Goal: Use online tool/utility: Use online tool/utility

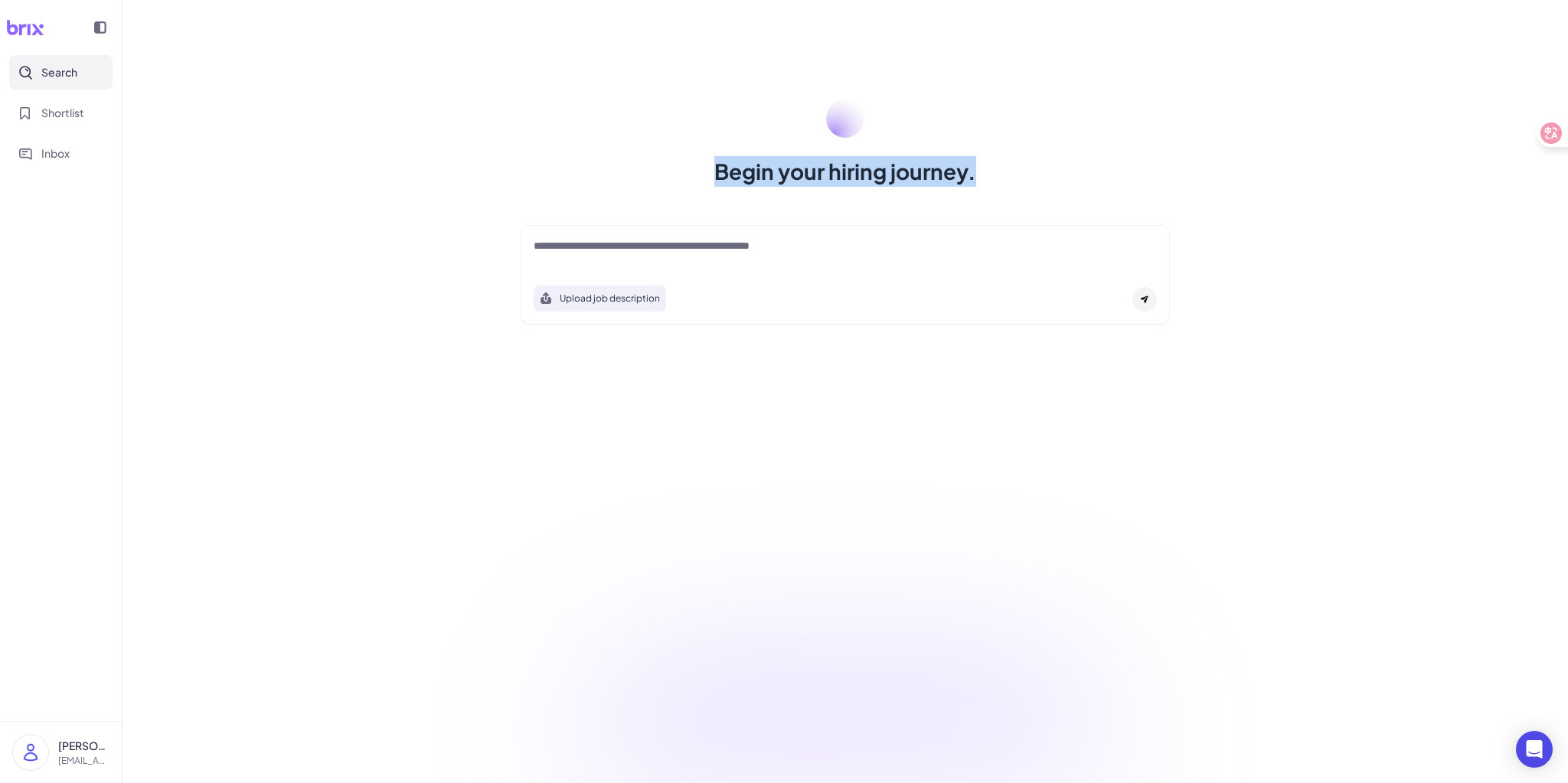
drag, startPoint x: 715, startPoint y: 175, endPoint x: 1000, endPoint y: 183, distance: 285.1
click at [1000, 183] on div "Begin your hiring journey." at bounding box center [845, 144] width 686 height 88
copy h1 "Begin your hiring journey."
click at [1252, 196] on div "Begin your hiring journey. Upload job description Job Titles Location Years of …" at bounding box center [845, 391] width 1446 height 783
click at [1150, 301] on div at bounding box center [1145, 299] width 24 height 24
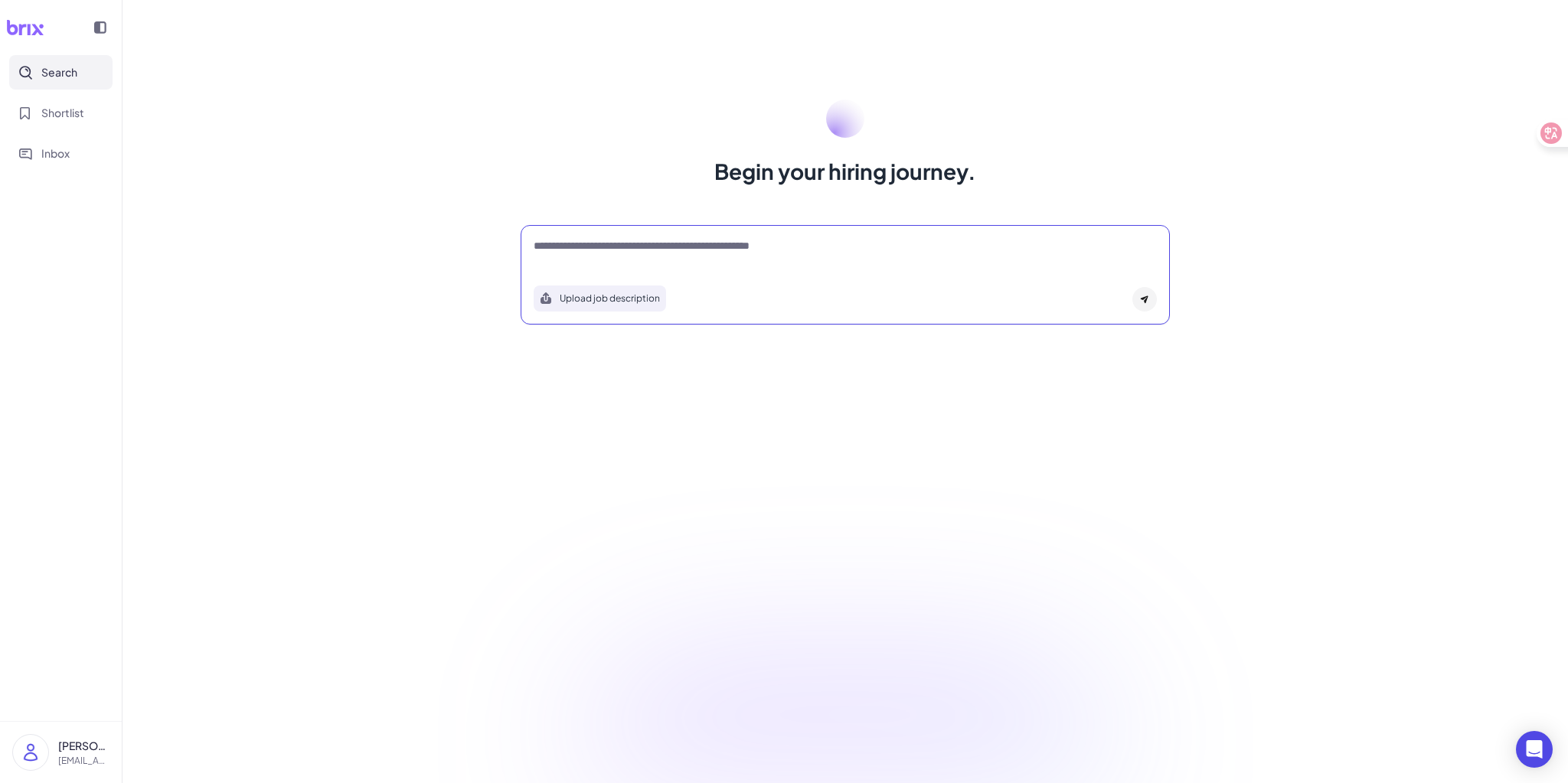
click at [634, 250] on textarea at bounding box center [845, 247] width 623 height 19
type textarea "***"
drag, startPoint x: 1123, startPoint y: 366, endPoint x: 1152, endPoint y: 289, distance: 82.3
click at [1124, 364] on div "Begin your hiring journey. *** Upload job description Job Titles Location Years…" at bounding box center [845, 391] width 1446 height 783
drag, startPoint x: 565, startPoint y: 245, endPoint x: 428, endPoint y: 238, distance: 137.2
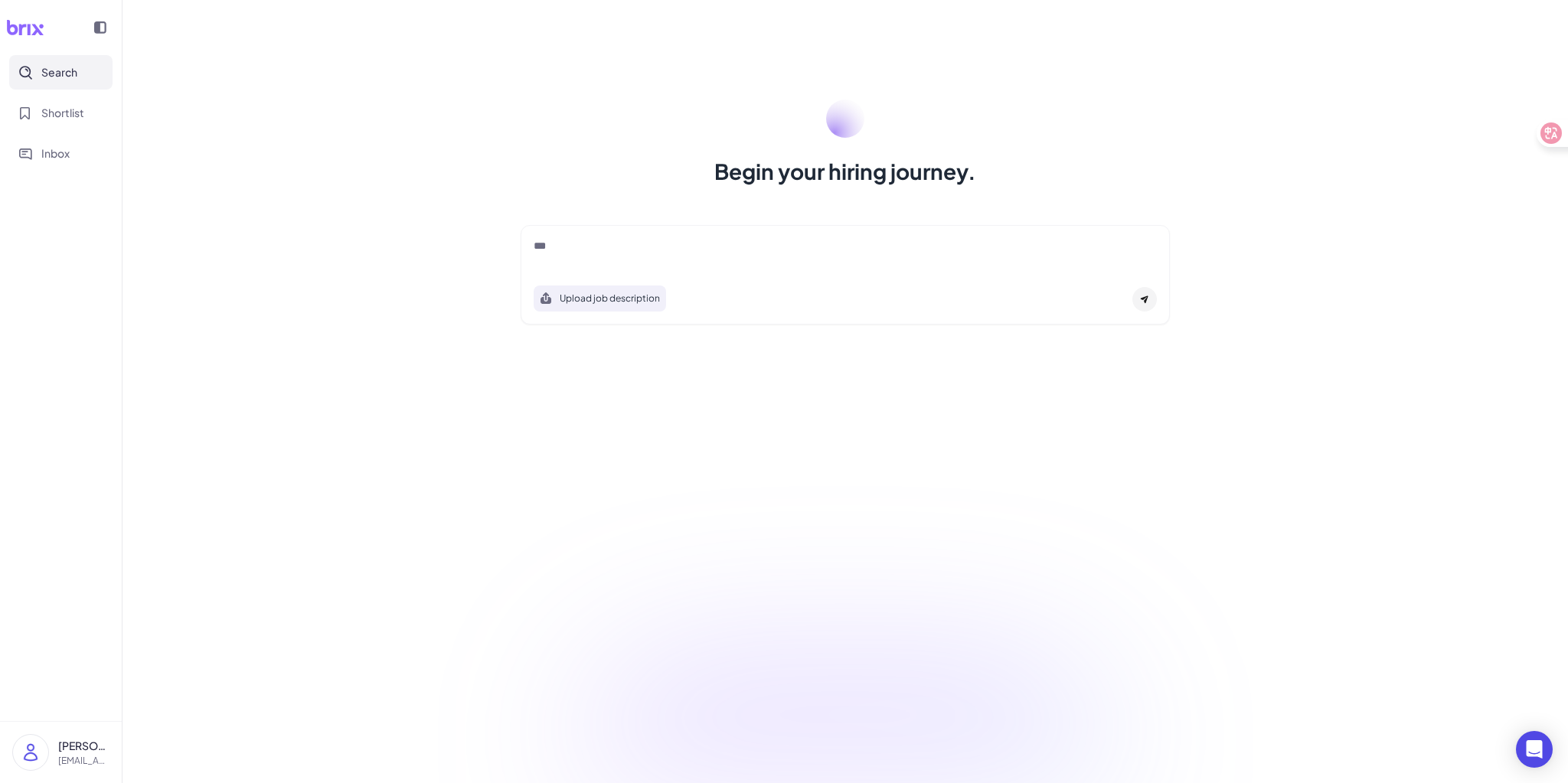
click at [443, 238] on div "Begin your hiring journey. *** Upload job description Job Titles Location Years…" at bounding box center [845, 391] width 1446 height 783
click at [1109, 453] on div "Begin your hiring journey. Upload job description Job Titles Location Years of …" at bounding box center [845, 391] width 1446 height 783
click at [1145, 299] on icon at bounding box center [1144, 299] width 9 height 9
click at [659, 249] on textarea at bounding box center [845, 247] width 624 height 19
click at [589, 299] on button "Upload job description" at bounding box center [599, 299] width 132 height 26
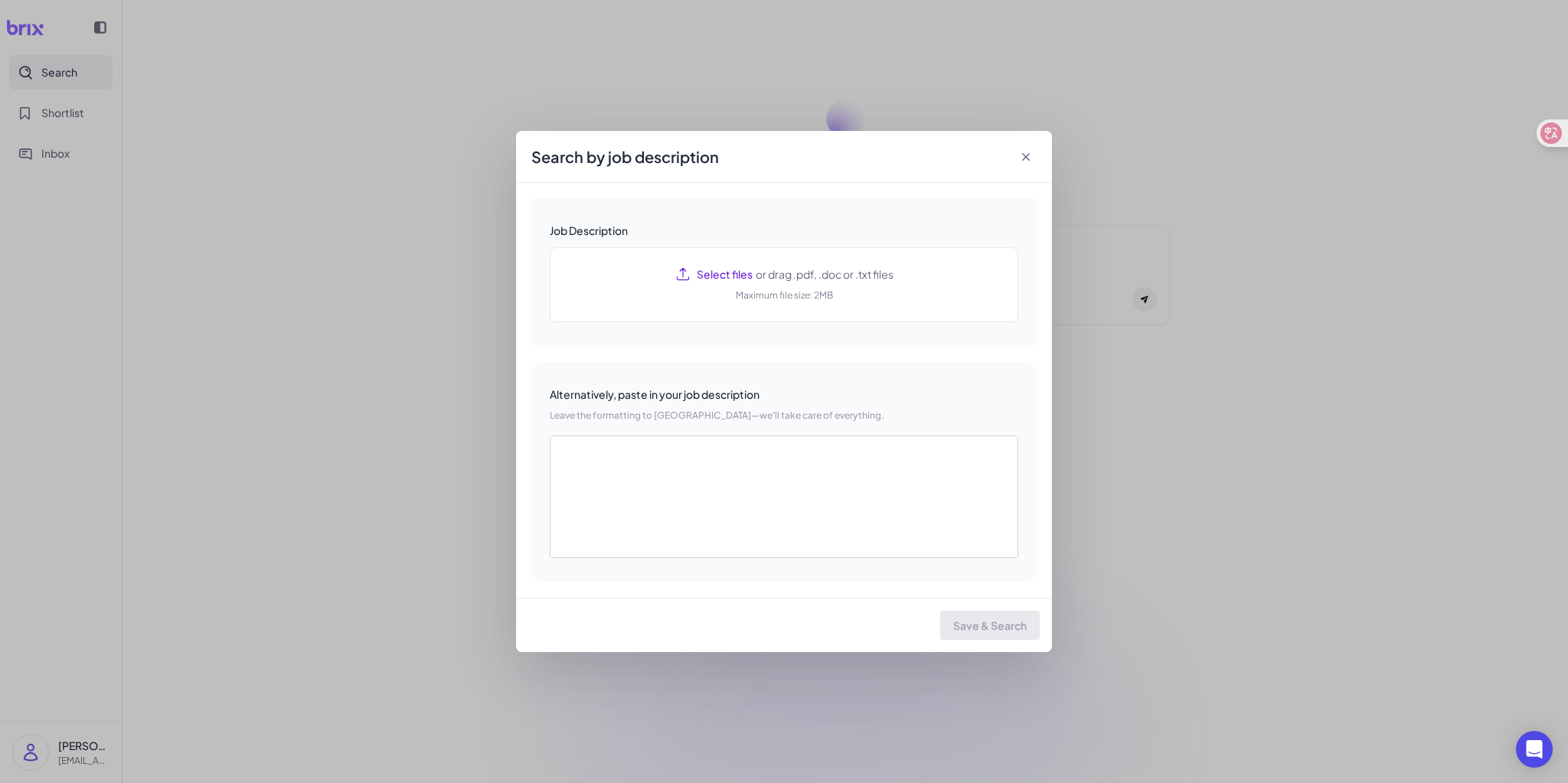
click at [1021, 159] on icon at bounding box center [1025, 157] width 15 height 15
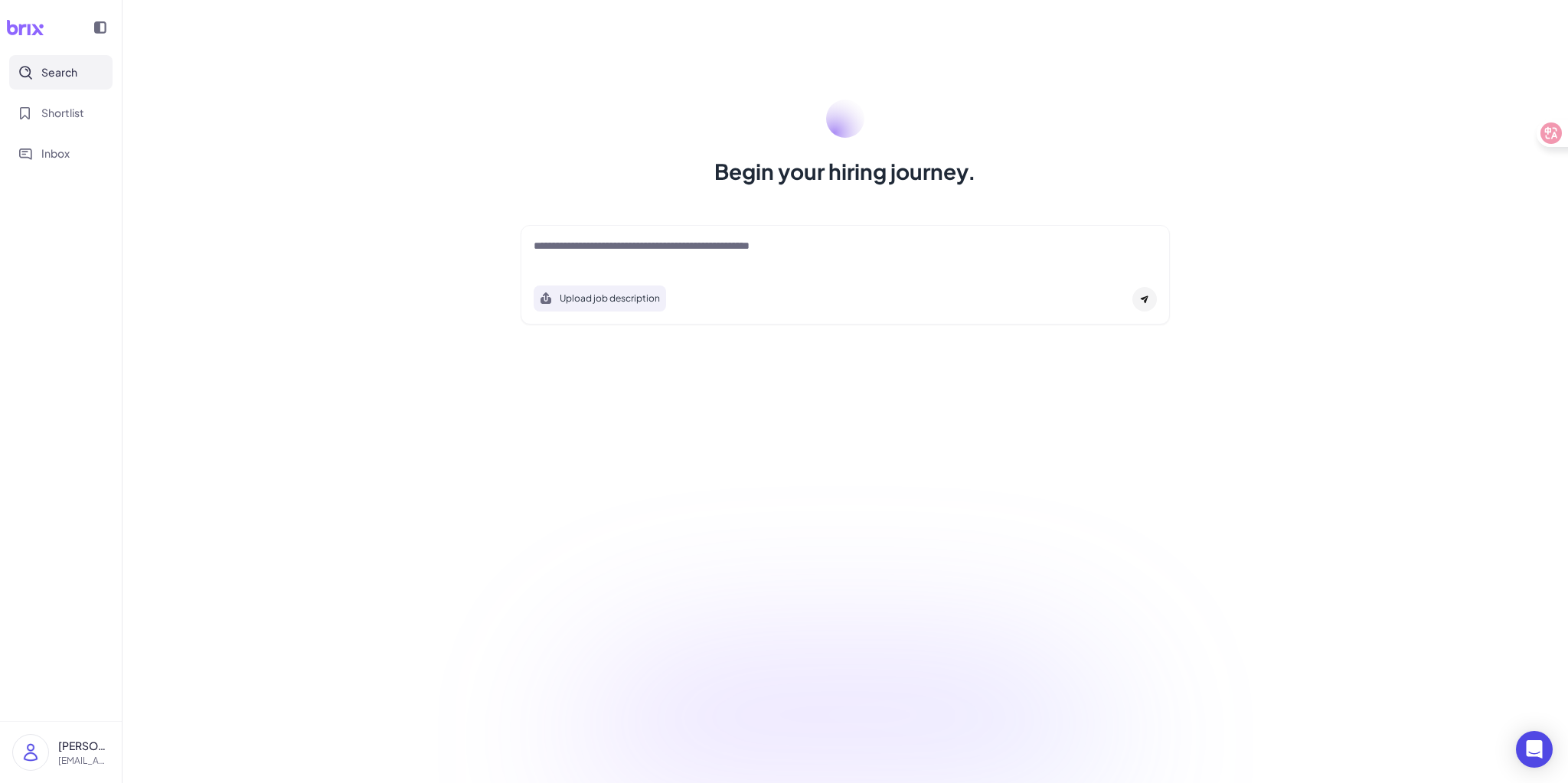
click at [1312, 145] on div "Begin your hiring journey. Upload job description Job Titles Location Years of …" at bounding box center [845, 391] width 1446 height 783
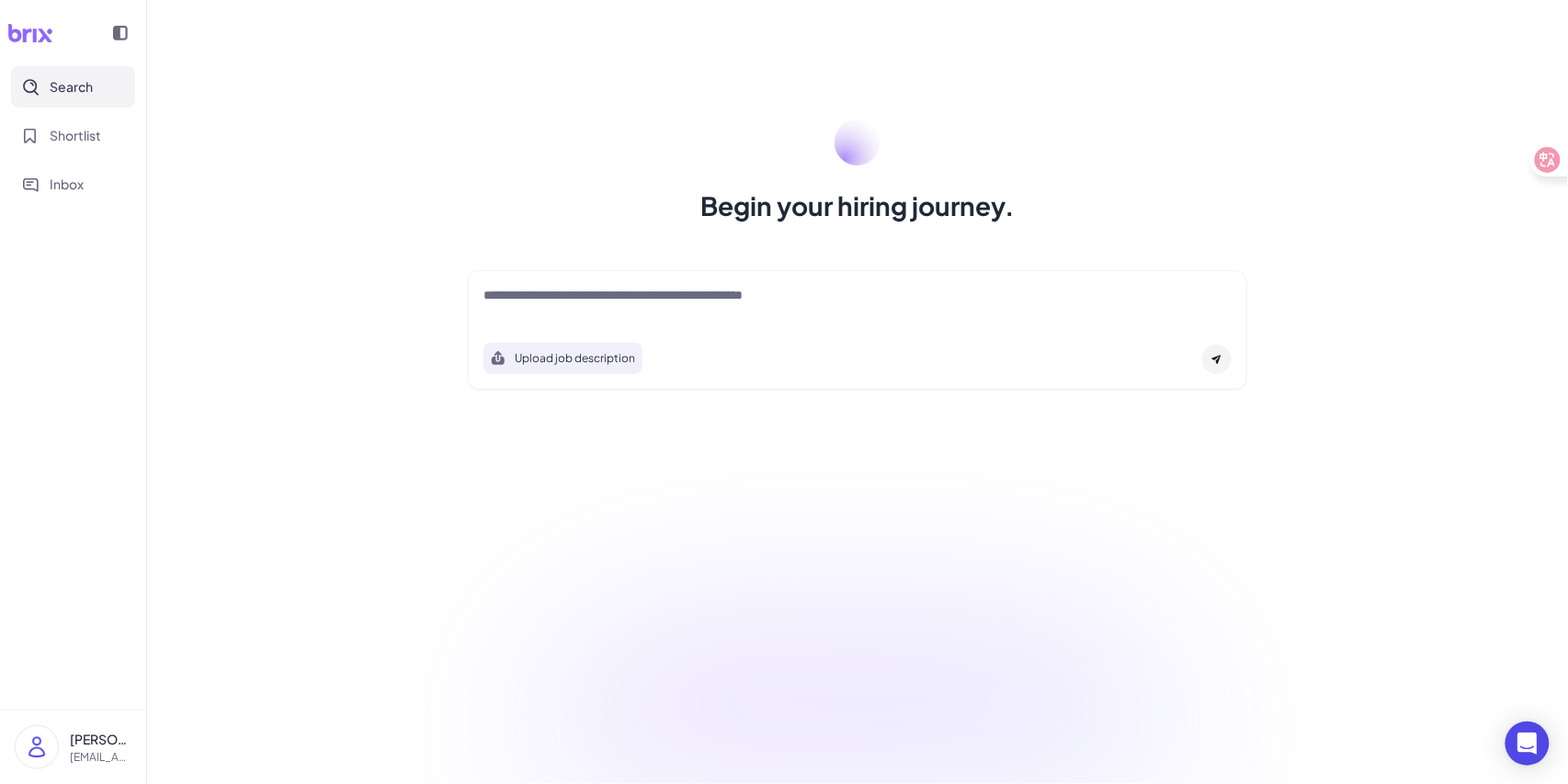
drag, startPoint x: 1882, startPoint y: 1, endPoint x: 1341, endPoint y: 566, distance: 782.2
click at [1342, 566] on div "Begin your hiring journey. Upload job description Job Titles Location Years of …" at bounding box center [857, 392] width 1421 height 784
drag, startPoint x: 699, startPoint y: 211, endPoint x: 1016, endPoint y: 217, distance: 317.1
click at [1016, 217] on div "Begin your hiring journey." at bounding box center [858, 172] width 824 height 105
copy h1 "Begin your hiring journey."
